Goal: Check status: Check status

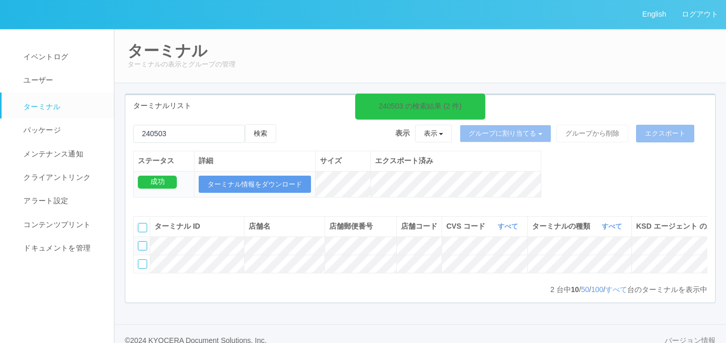
scroll to position [40, 0]
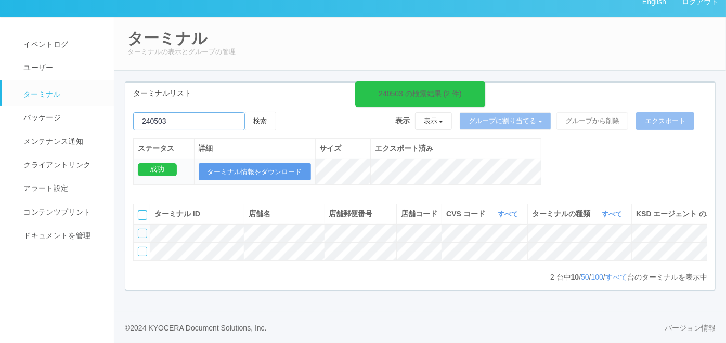
drag, startPoint x: 178, startPoint y: 92, endPoint x: 127, endPoint y: 89, distance: 51.1
click at [127, 112] on div "240503 の検索結果 (2 件) 検索 表示 表示 すべてのターミナル 未割り当てのターミナル グループを追加 グループ名を編集 アーカイブ済みのターミナ…" at bounding box center [420, 154] width 590 height 84
paste input "240462"
click at [262, 112] on button "検索" at bounding box center [260, 121] width 31 height 19
click at [180, 112] on input "emailSearch" at bounding box center [189, 121] width 112 height 18
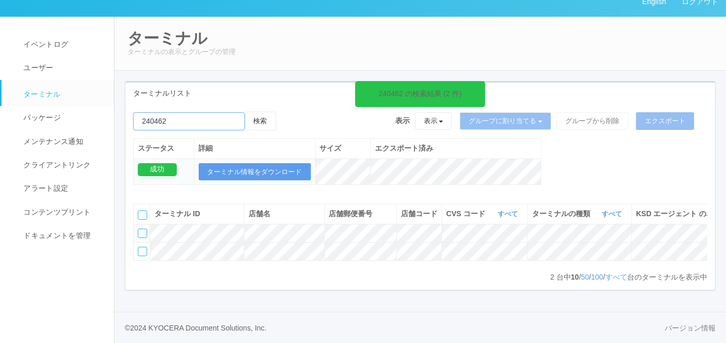
paste input "221034"
click at [260, 112] on button "検索" at bounding box center [260, 121] width 31 height 19
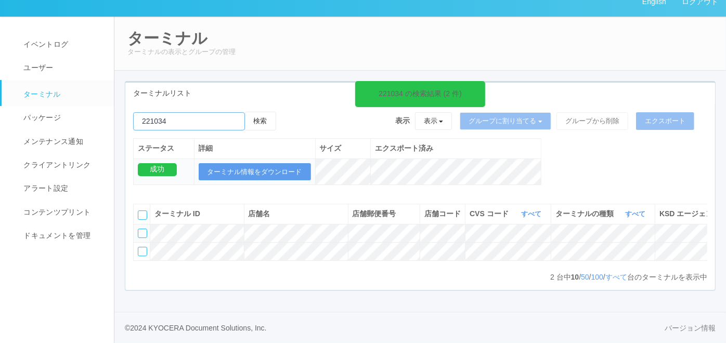
click at [194, 112] on input "emailSearch" at bounding box center [189, 121] width 112 height 18
paste input "390001"
click at [273, 112] on button "検索" at bounding box center [260, 121] width 31 height 19
drag, startPoint x: 178, startPoint y: 94, endPoint x: 91, endPoint y: 81, distance: 87.9
click at [91, 81] on div "English ログアウト イベントログ ユーザー ターミナル パッケージ メンテナンス通知 クライアントリンク アラート設定 コンテンツプリント ドキュメン…" at bounding box center [363, 166] width 726 height 356
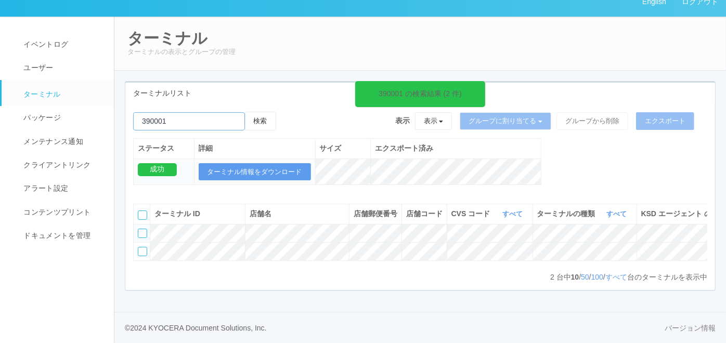
paste input "250001"
type input "250001"
click at [259, 112] on button "検索" at bounding box center [260, 121] width 31 height 19
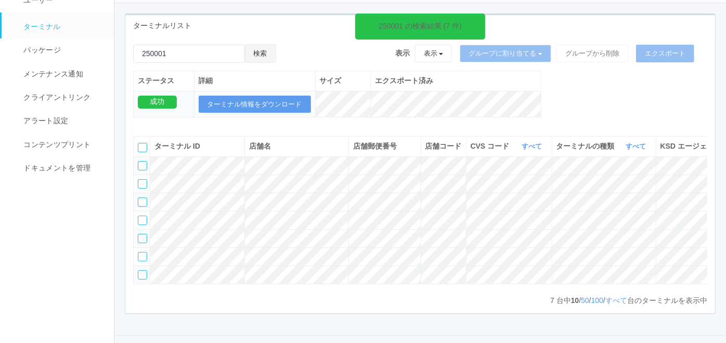
scroll to position [98, 0]
